Goal: Contribute content: Add original content to the website for others to see

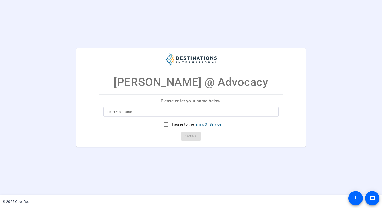
click at [151, 115] on div at bounding box center [190, 112] width 167 height 10
type input "S"
type input "o"
type input "Sophia Hyder Hock"
click at [165, 124] on input "I agree to the Terms Of Service" at bounding box center [166, 124] width 10 height 10
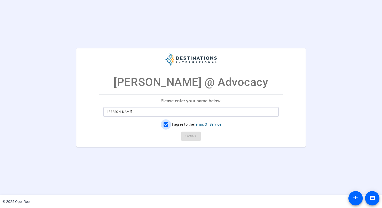
checkbox input "true"
click at [192, 135] on span "Continue" at bounding box center [190, 136] width 11 height 8
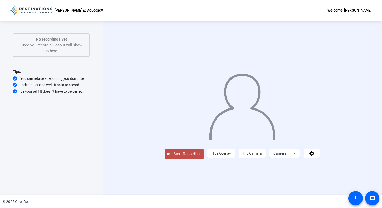
click at [170, 157] on span "Start Recording" at bounding box center [187, 154] width 34 height 6
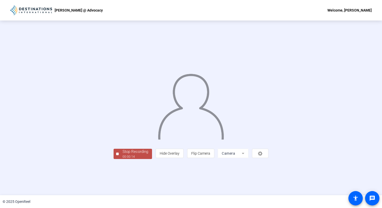
click at [122, 159] on div "00:00:14" at bounding box center [135, 156] width 26 height 5
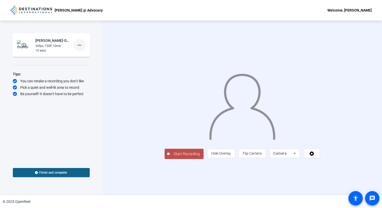
click at [80, 44] on mat-icon "more_horiz" at bounding box center [79, 45] width 6 height 6
click at [86, 55] on span "Delete clip" at bounding box center [87, 56] width 20 height 6
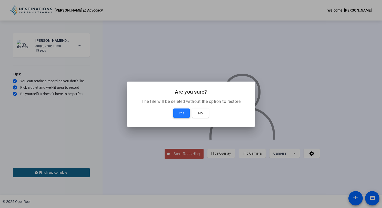
click at [180, 111] on span "Yes" at bounding box center [181, 113] width 6 height 6
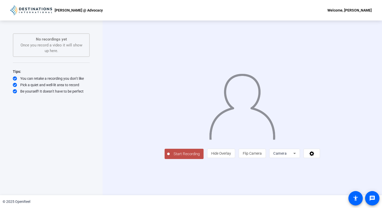
click at [170, 157] on span "Start Recording" at bounding box center [187, 154] width 34 height 6
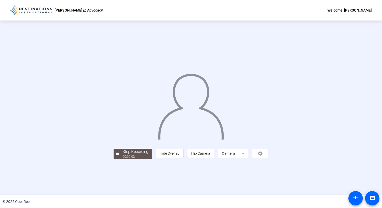
scroll to position [5, 0]
click at [119, 159] on span "Stop Recording 00:00:06" at bounding box center [135, 154] width 33 height 10
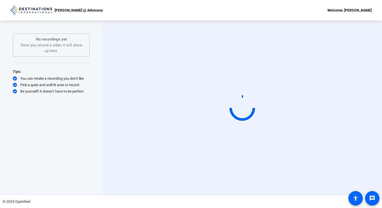
scroll to position [0, 0]
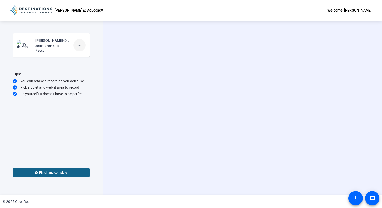
click at [79, 43] on mat-icon "more_horiz" at bounding box center [79, 45] width 6 height 6
click at [85, 57] on span "Delete clip" at bounding box center [87, 56] width 20 height 6
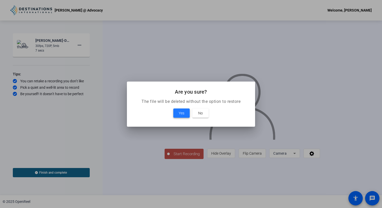
click at [181, 111] on span "Yes" at bounding box center [181, 113] width 6 height 6
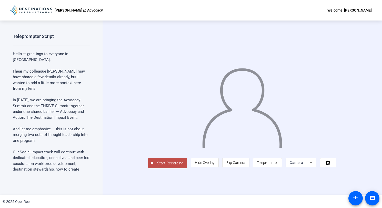
click at [153, 166] on span "Start Recording" at bounding box center [170, 163] width 34 height 6
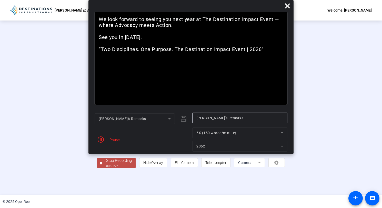
click at [106, 163] on div "Stop Recording" at bounding box center [119, 160] width 26 height 6
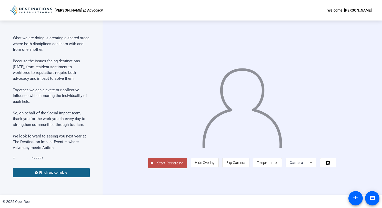
scroll to position [192, 0]
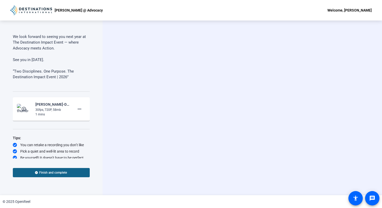
scroll to position [278, 0]
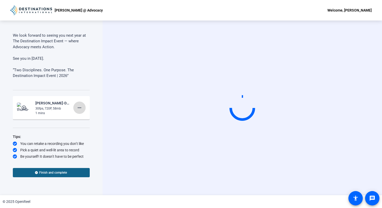
click at [76, 107] on mat-icon "more_horiz" at bounding box center [79, 107] width 6 height 6
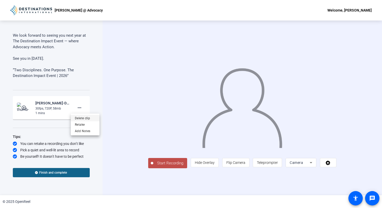
click at [85, 118] on span "Delete clip" at bounding box center [85, 118] width 20 height 6
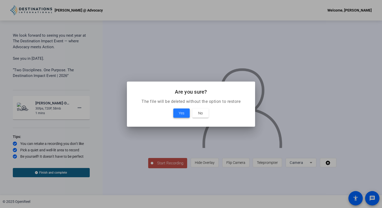
click at [181, 115] on span "Yes" at bounding box center [181, 113] width 6 height 6
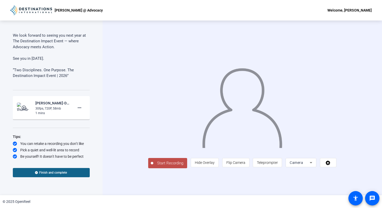
scroll to position [262, 0]
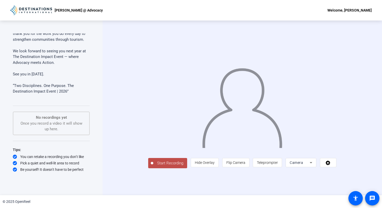
click at [153, 166] on span "Start Recording" at bounding box center [170, 163] width 34 height 6
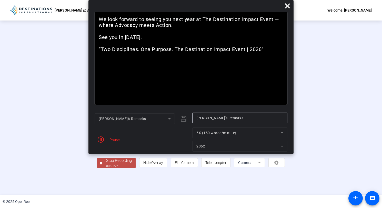
click at [111, 140] on div "Pause" at bounding box center [113, 139] width 13 height 5
click at [105, 140] on span "button" at bounding box center [100, 139] width 12 height 12
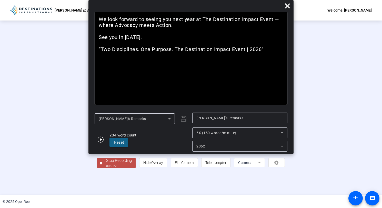
click at [106, 163] on div "Stop Recording" at bounding box center [119, 160] width 26 height 6
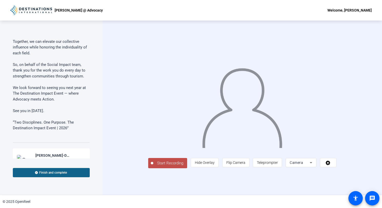
scroll to position [278, 0]
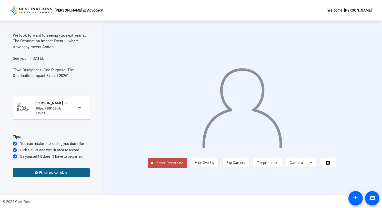
click at [45, 107] on div "30fps, 720P, 59mb" at bounding box center [52, 108] width 34 height 5
click at [24, 106] on mat-icon "play_circle_outline" at bounding box center [24, 107] width 6 height 5
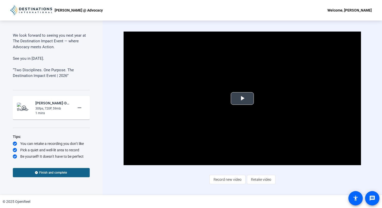
click at [242, 98] on span "Video Player" at bounding box center [242, 98] width 0 height 0
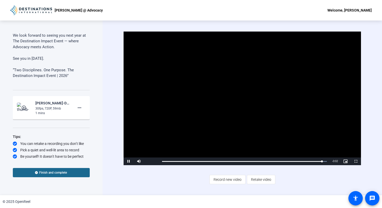
click at [48, 173] on span "Finish and complete" at bounding box center [53, 172] width 28 height 4
